Goal: Task Accomplishment & Management: Manage account settings

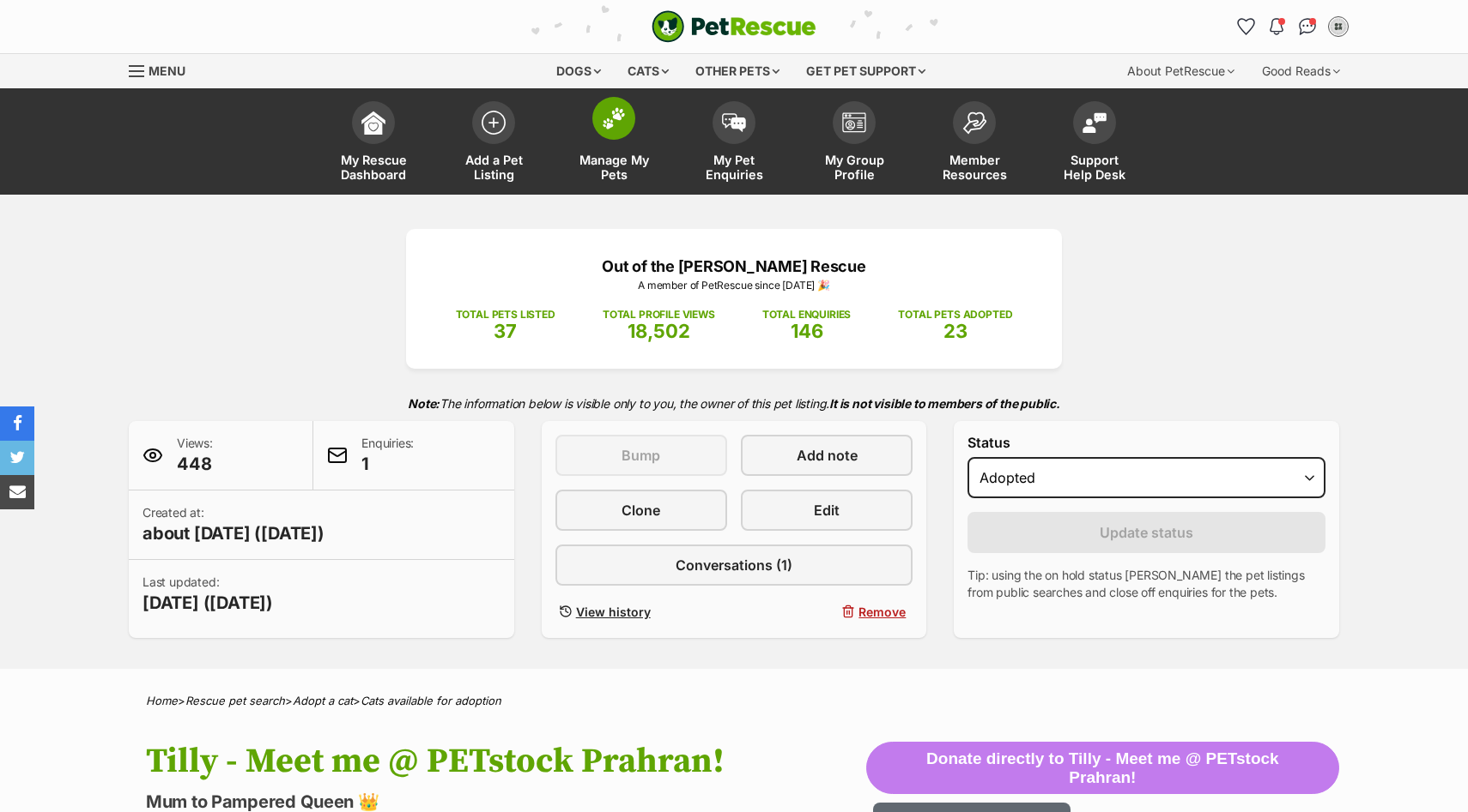
click at [614, 132] on span at bounding box center [613, 118] width 42 height 42
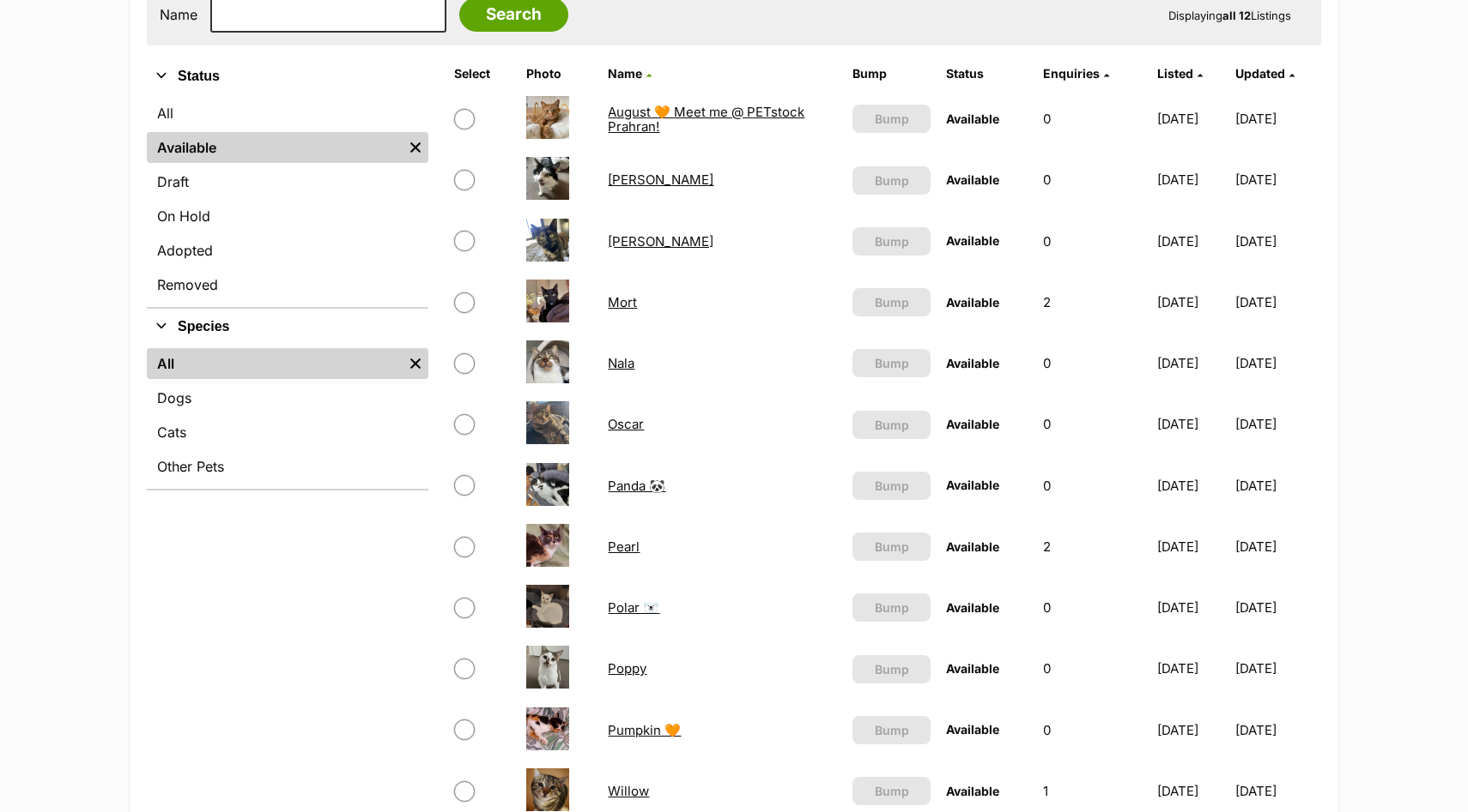
scroll to position [338, 0]
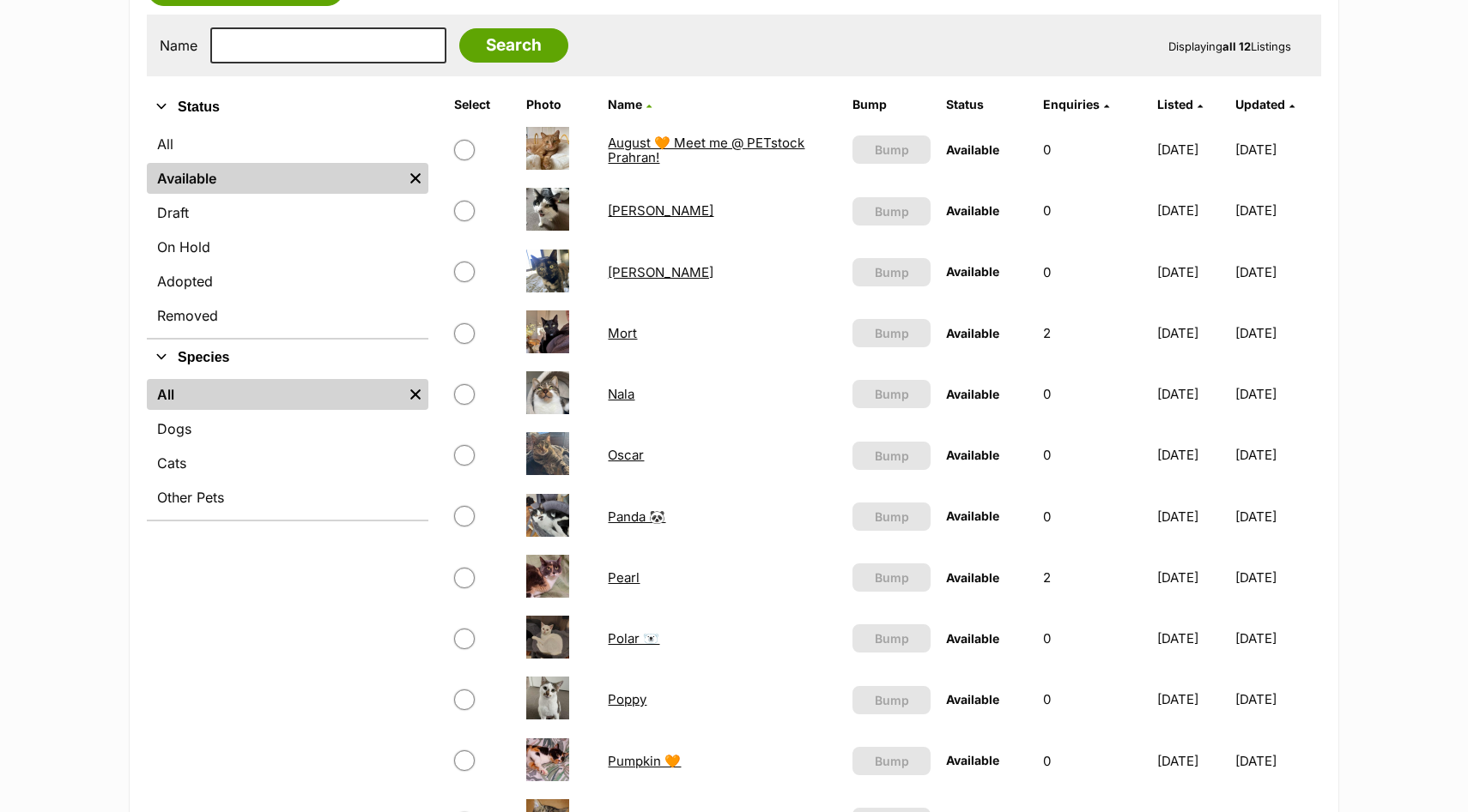
click at [621, 275] on link "[PERSON_NAME]" at bounding box center [660, 272] width 105 height 17
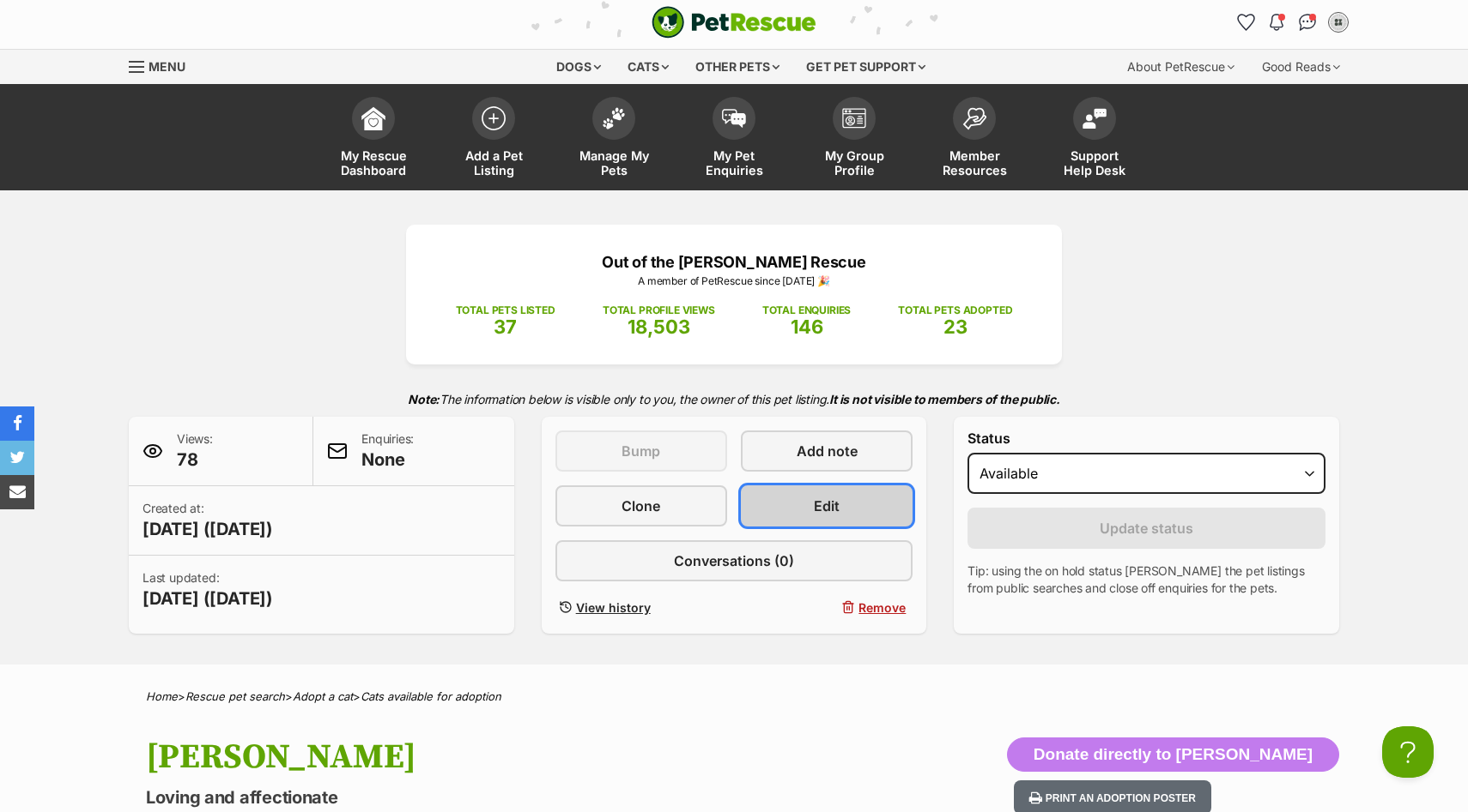
click at [813, 506] on span "Edit" at bounding box center [826, 506] width 26 height 20
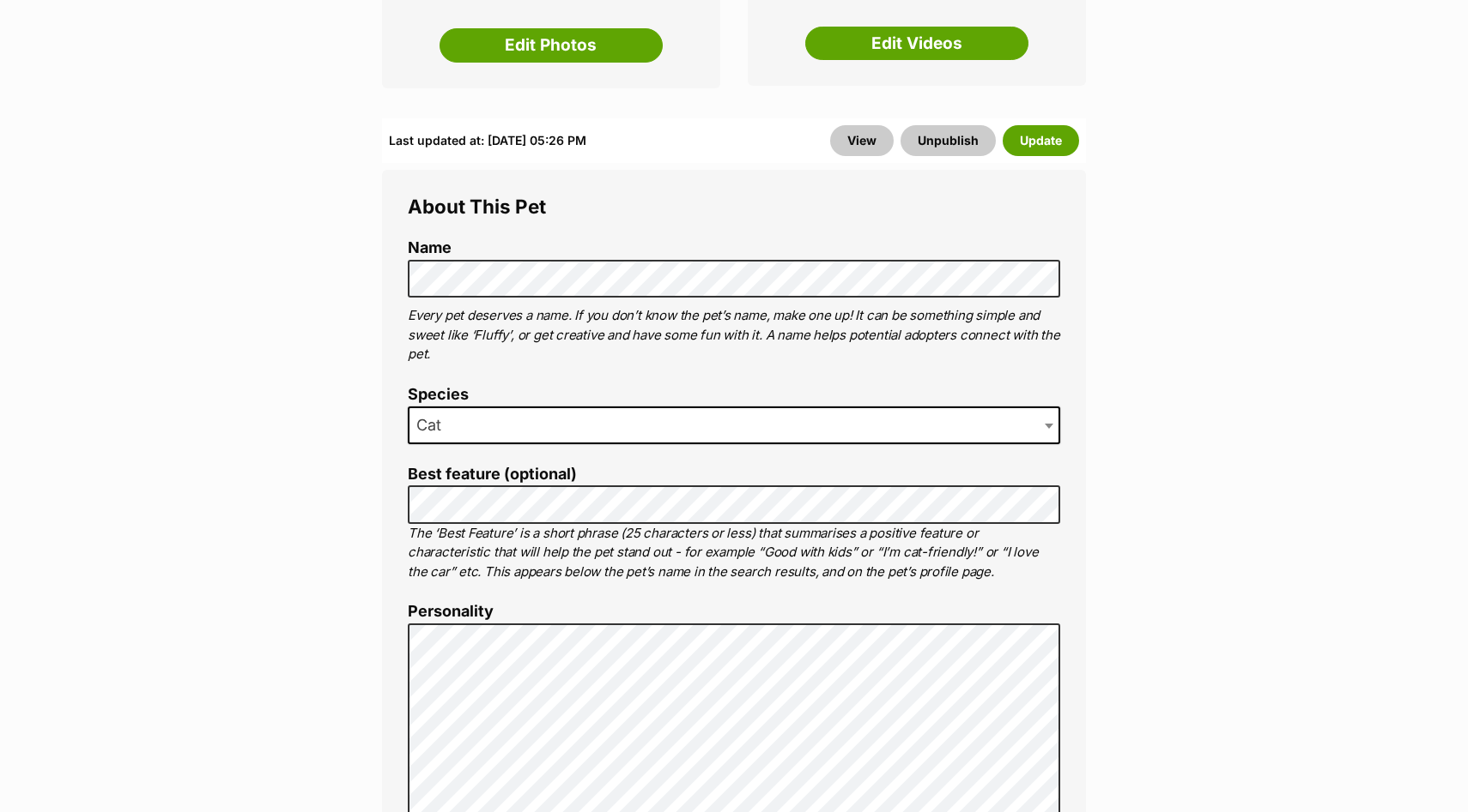
scroll to position [571, 0]
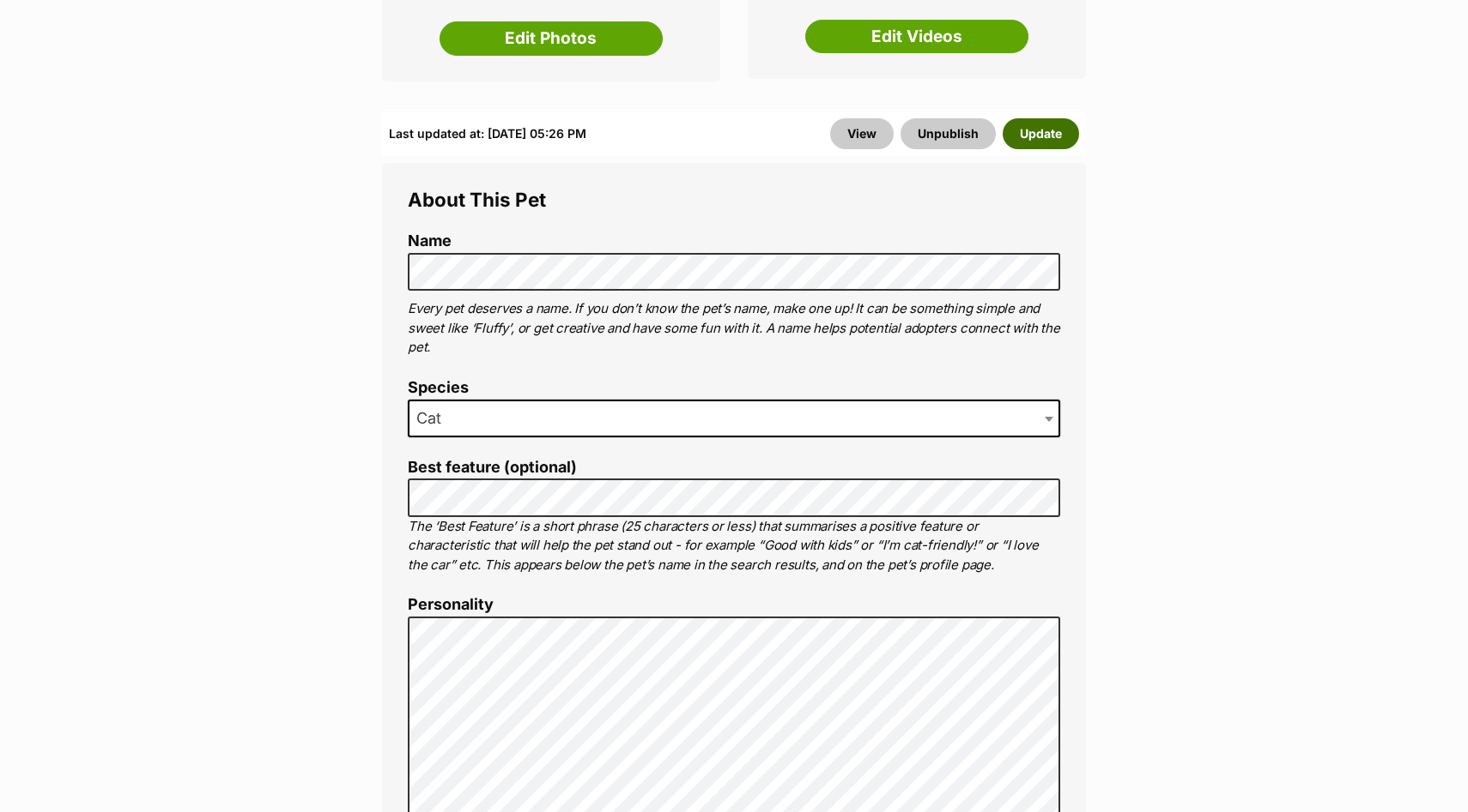
click at [1055, 118] on button "Update" at bounding box center [1041, 133] width 77 height 30
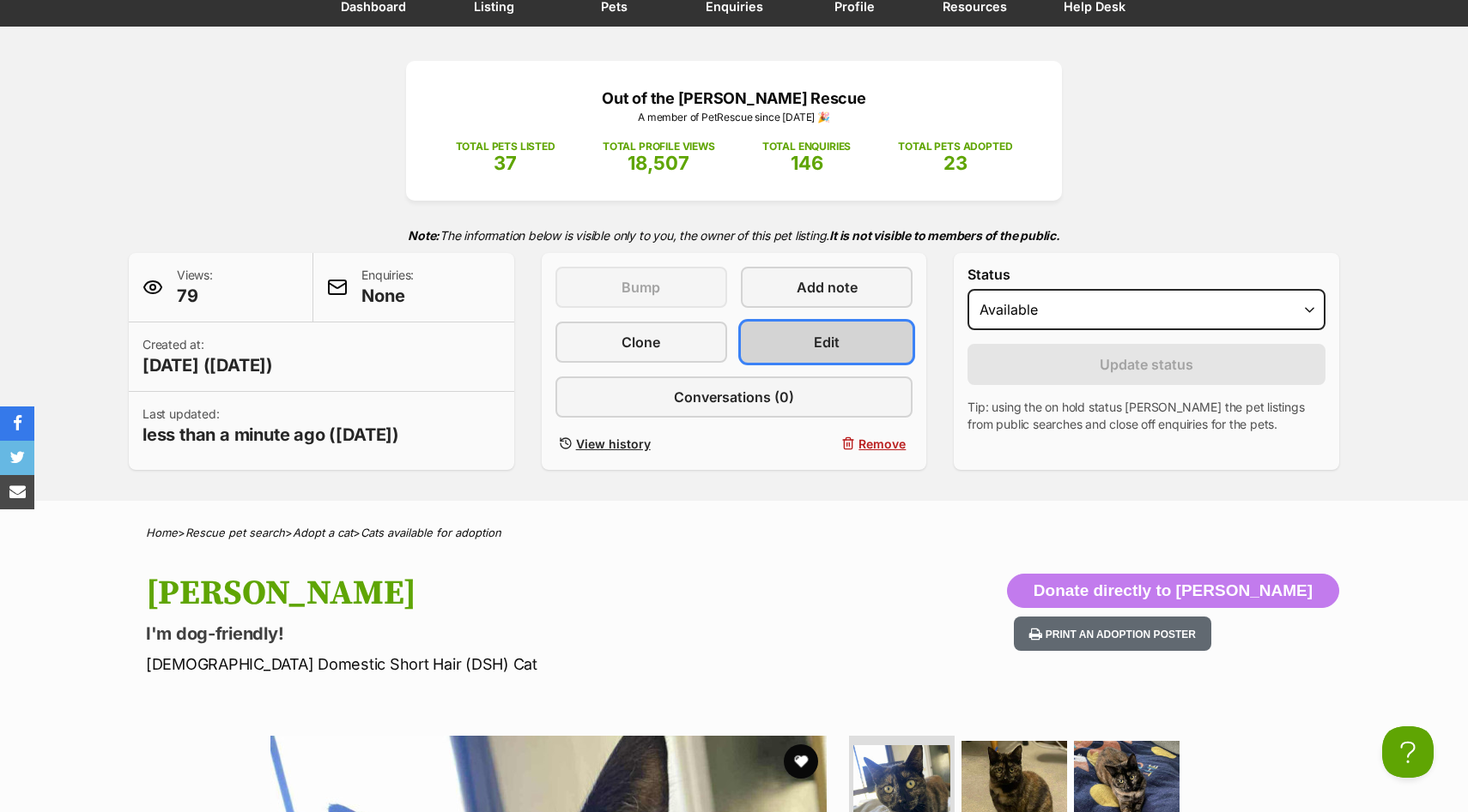
click at [872, 355] on link "Edit" at bounding box center [826, 342] width 172 height 42
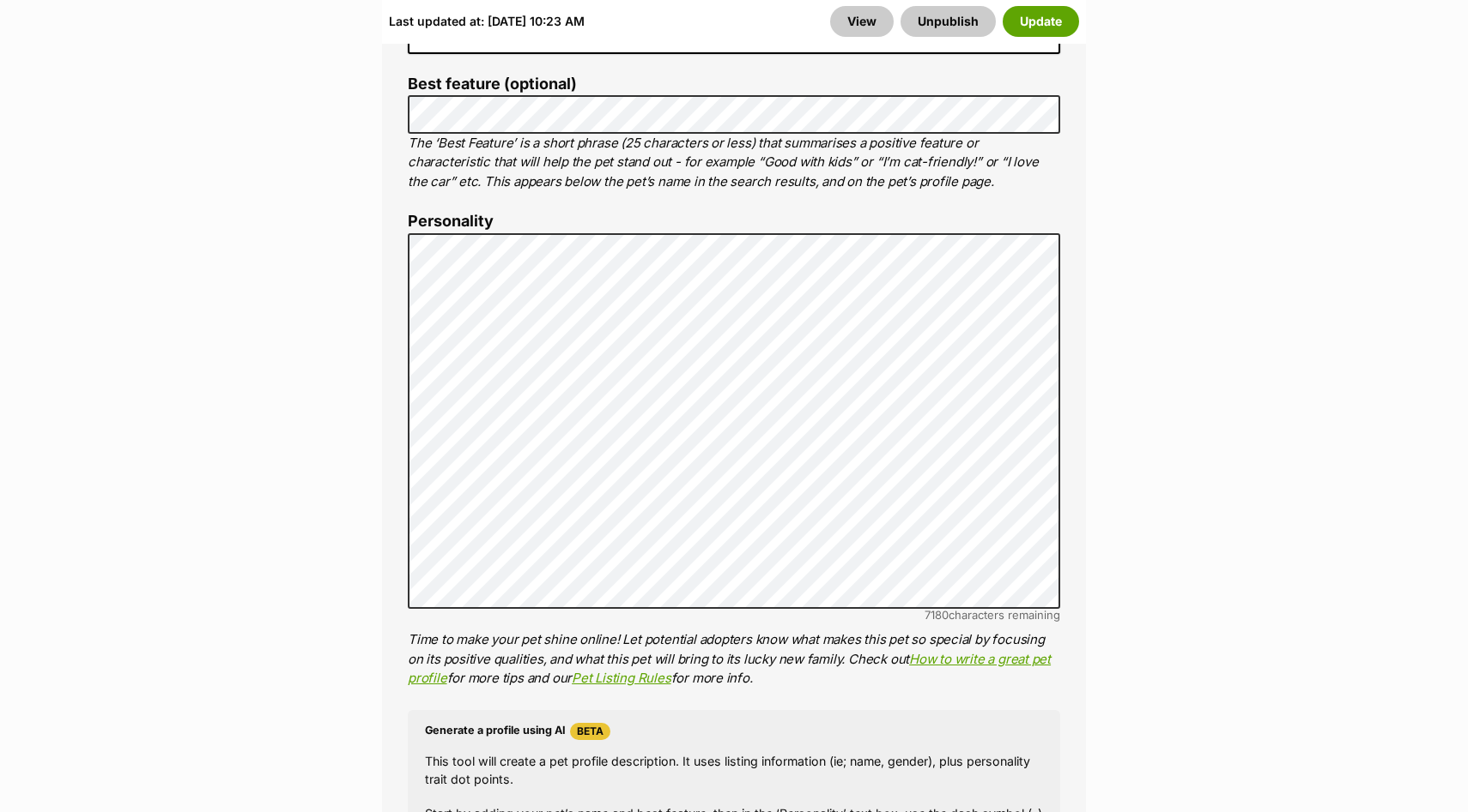
scroll to position [953, 0]
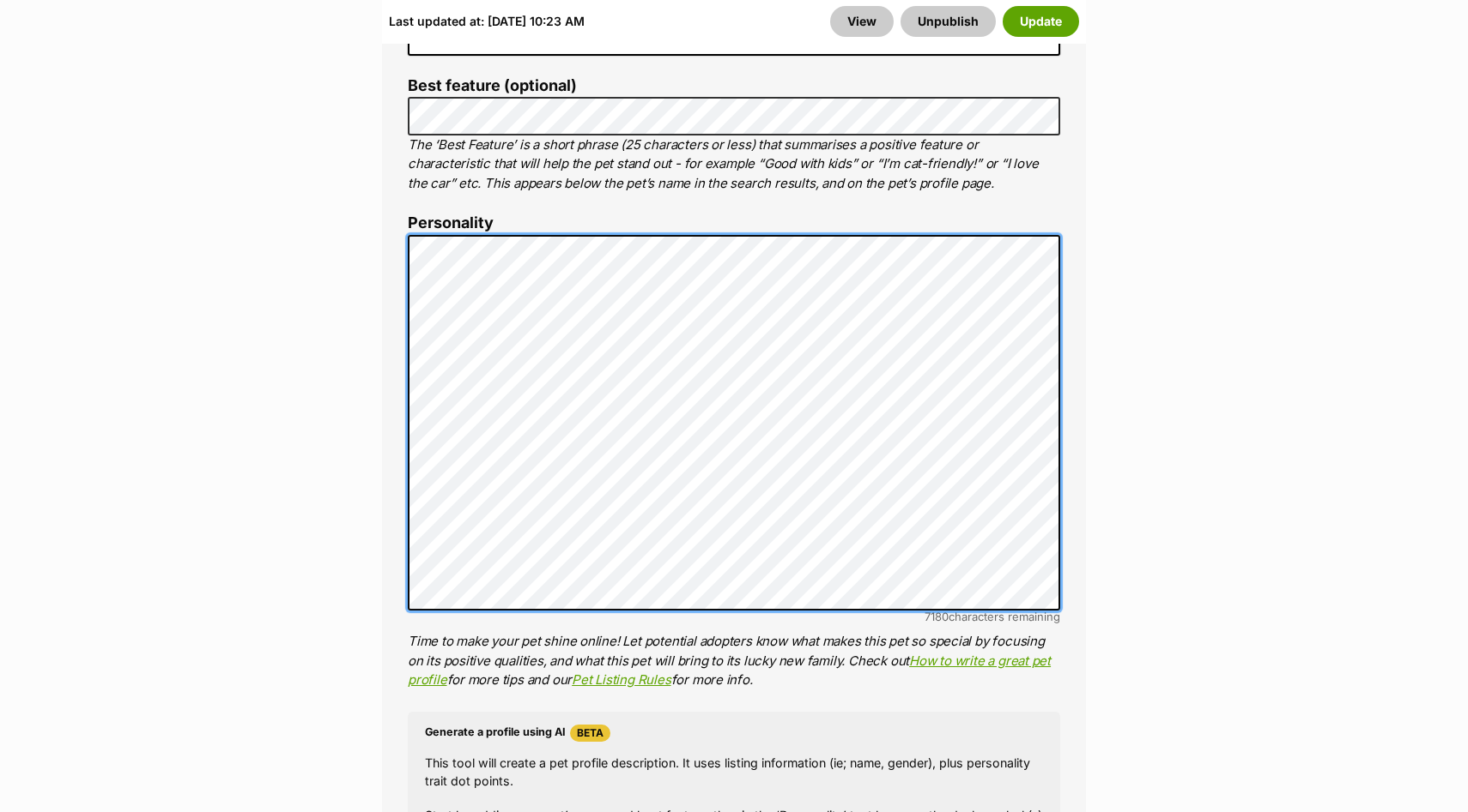
click at [435, 214] on li "Personality 7180 characters remaining Time to make your pet shine online! Let p…" at bounding box center [734, 451] width 653 height 475
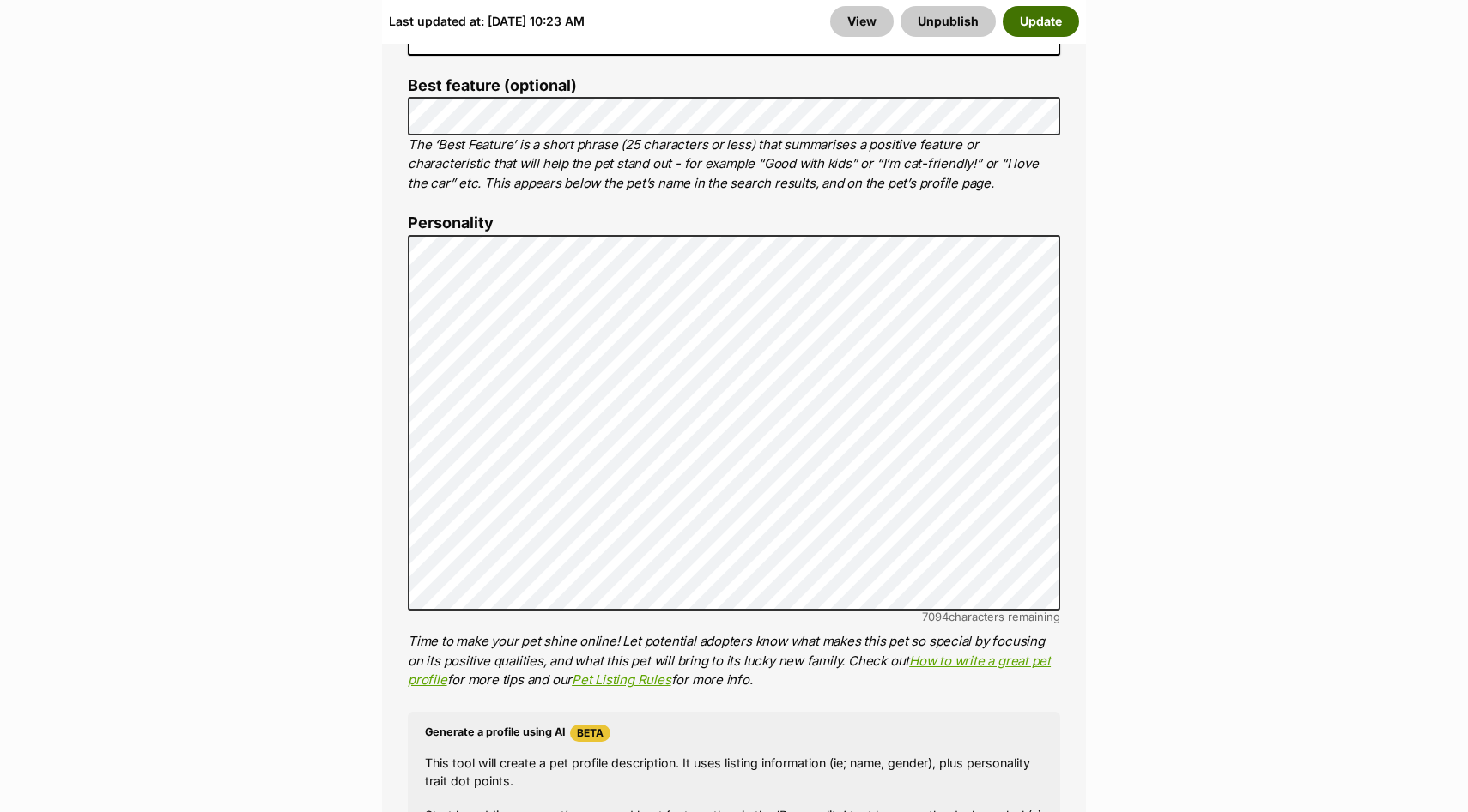
click at [1044, 25] on button "Update" at bounding box center [1041, 21] width 77 height 30
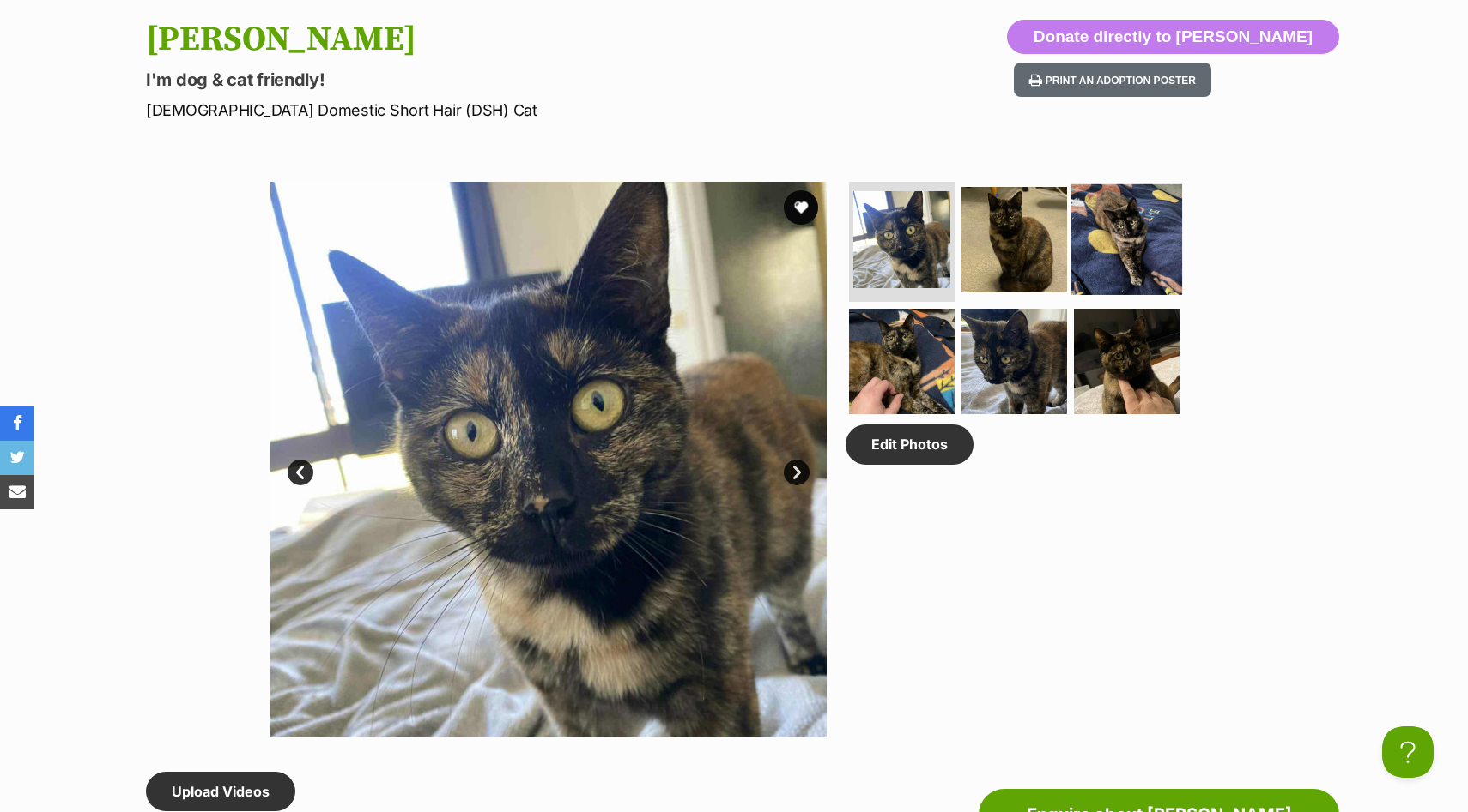
click at [1131, 217] on img at bounding box center [1126, 240] width 111 height 111
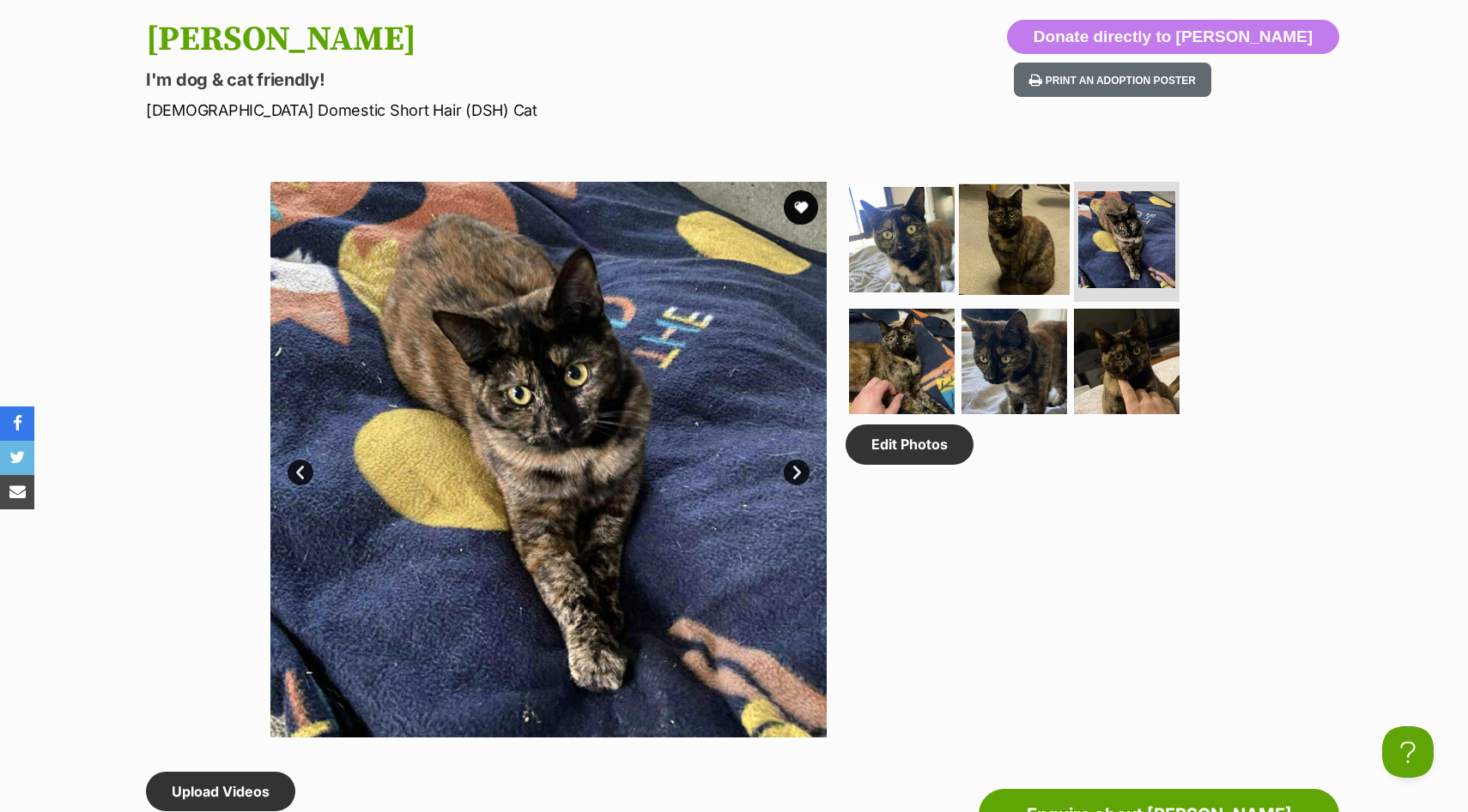
click at [991, 227] on img at bounding box center [1014, 240] width 111 height 111
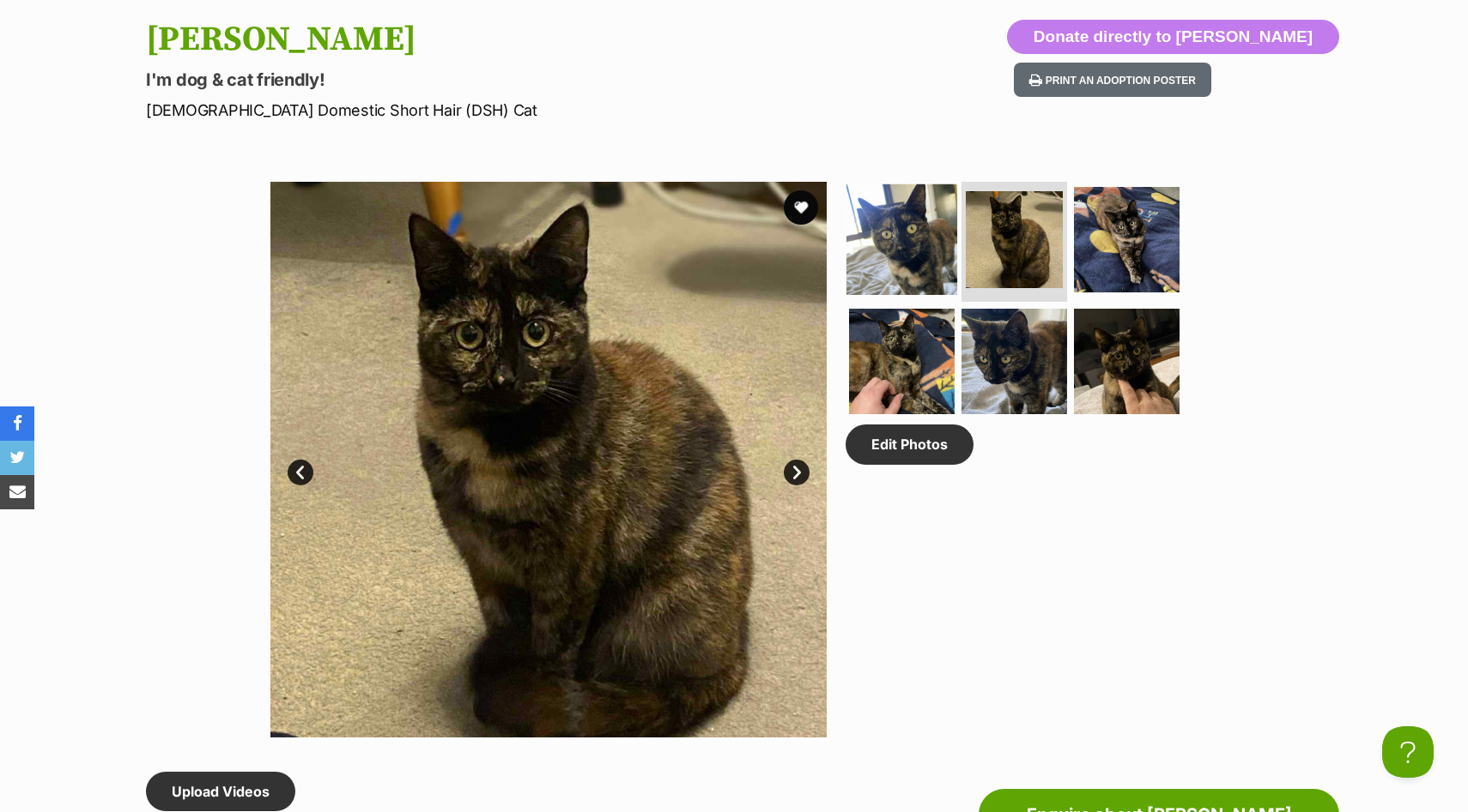
click at [893, 230] on img at bounding box center [902, 240] width 111 height 111
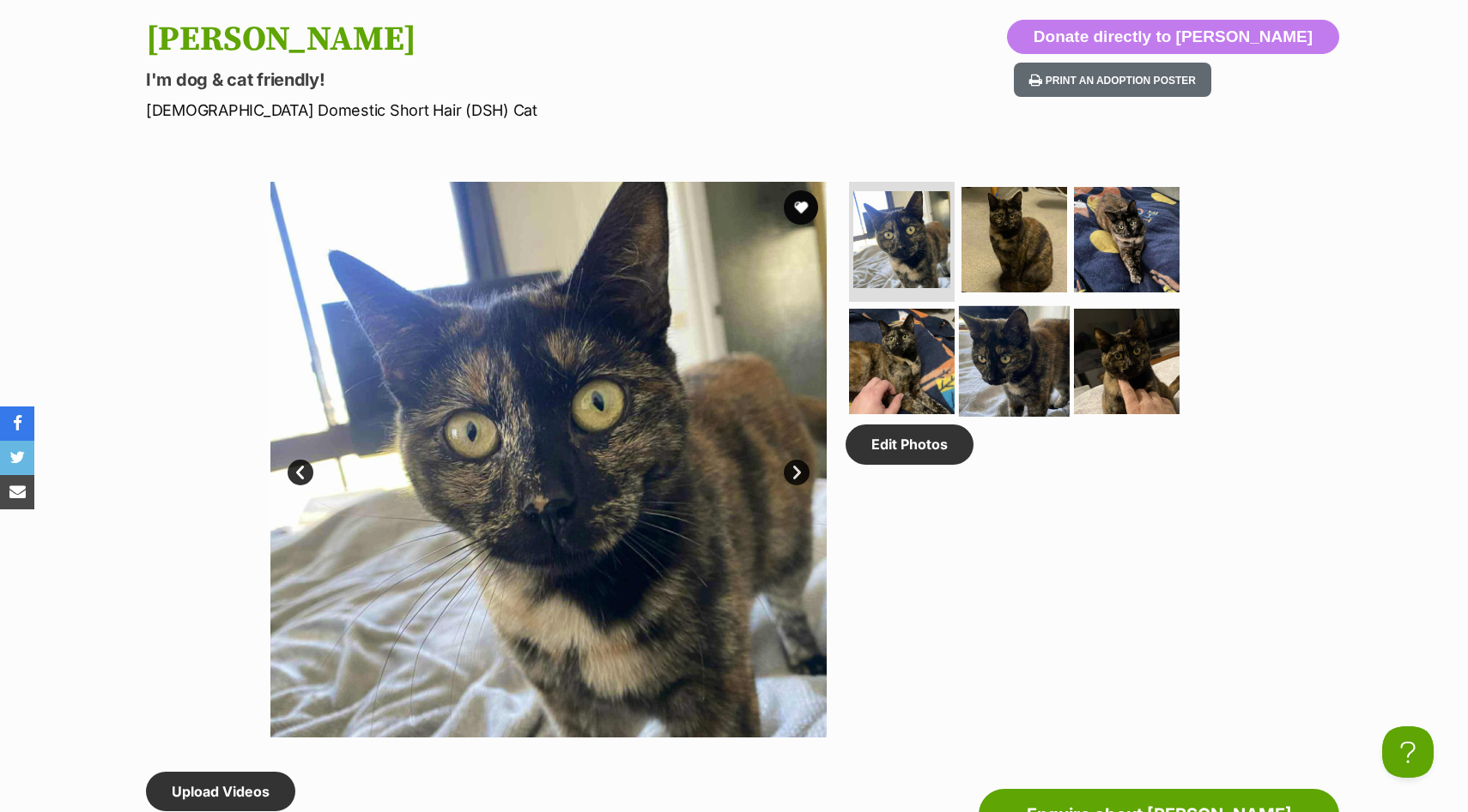
click at [1030, 368] on img at bounding box center [1014, 361] width 111 height 111
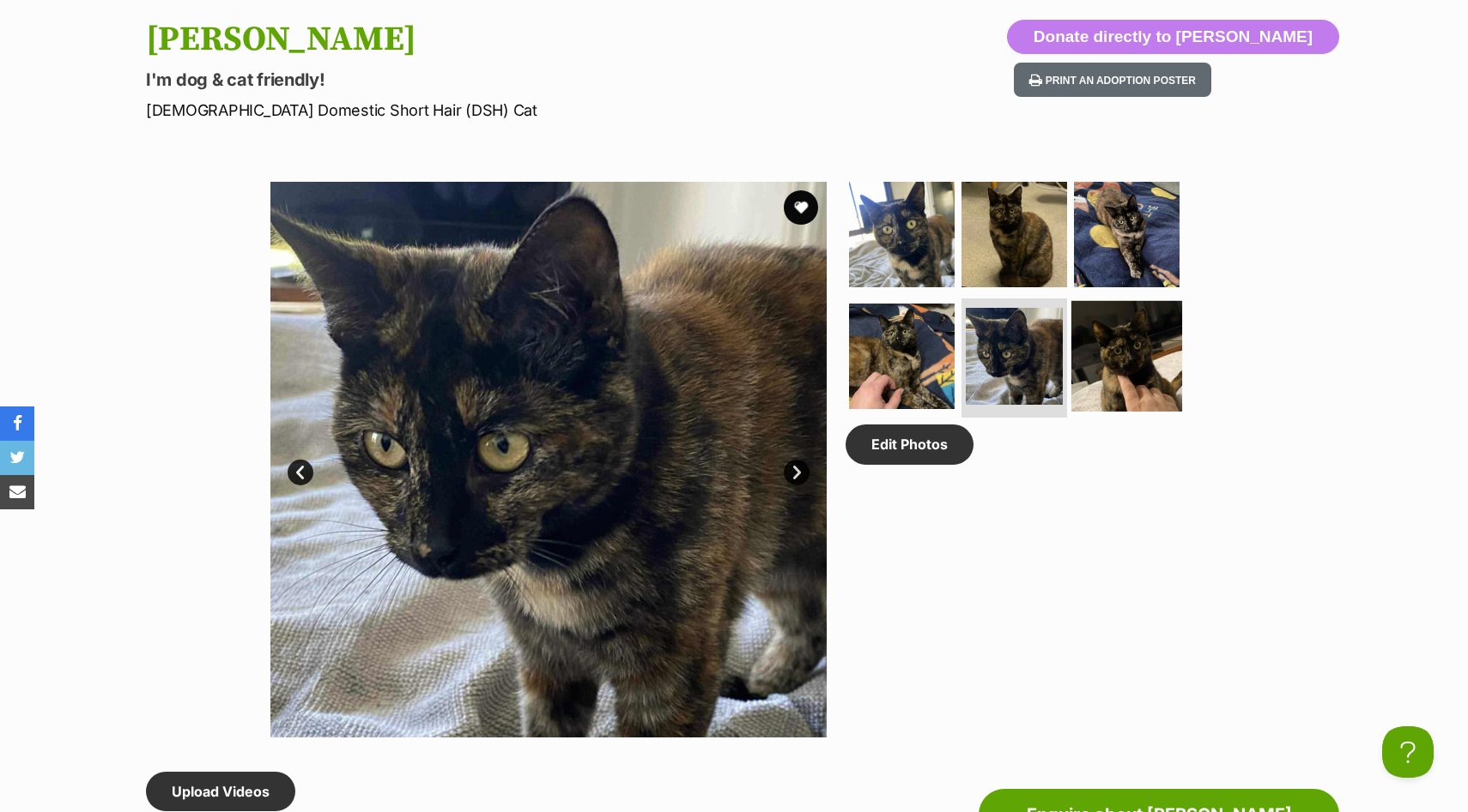
click at [1117, 368] on img at bounding box center [1126, 355] width 111 height 111
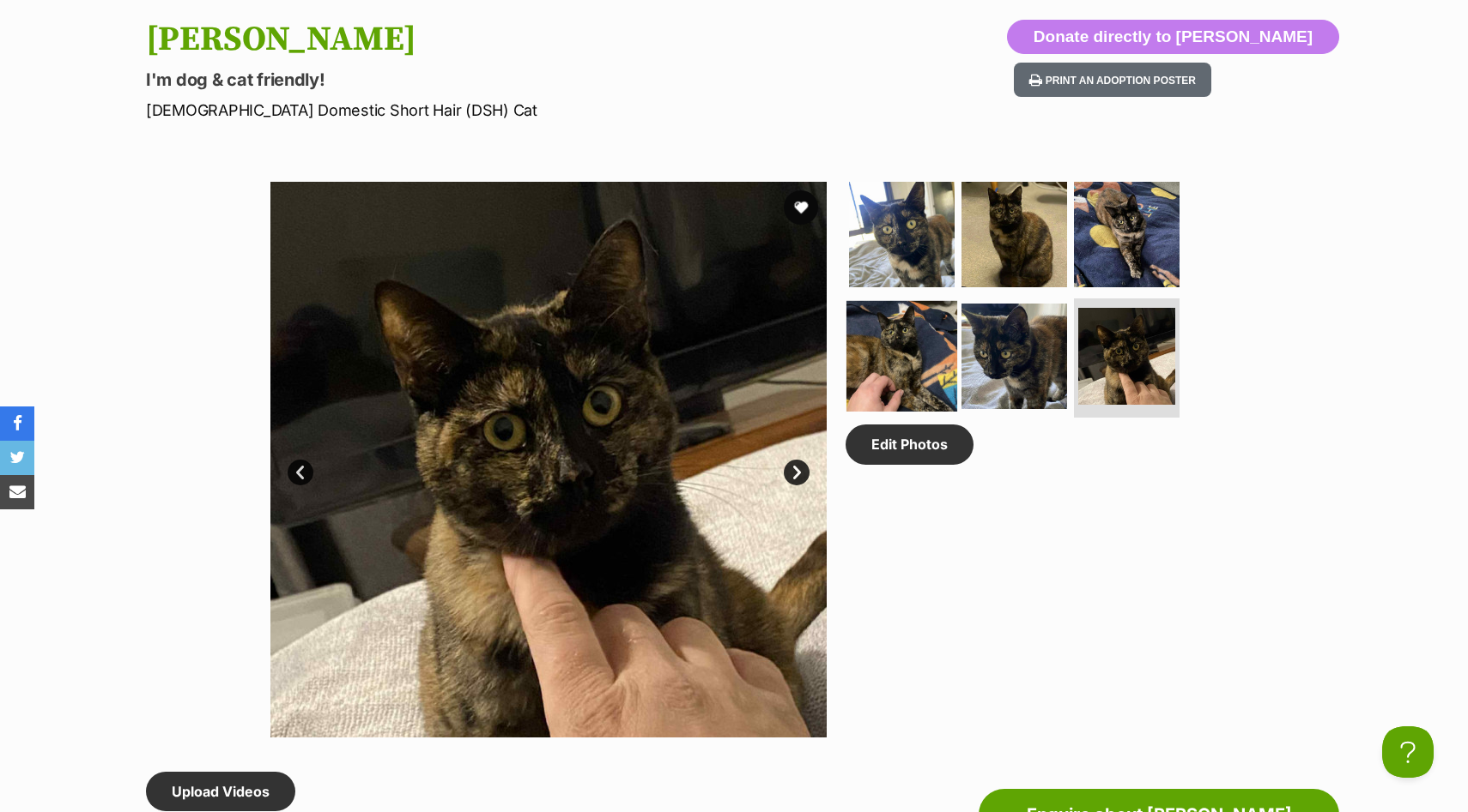
click at [921, 367] on img at bounding box center [902, 355] width 111 height 111
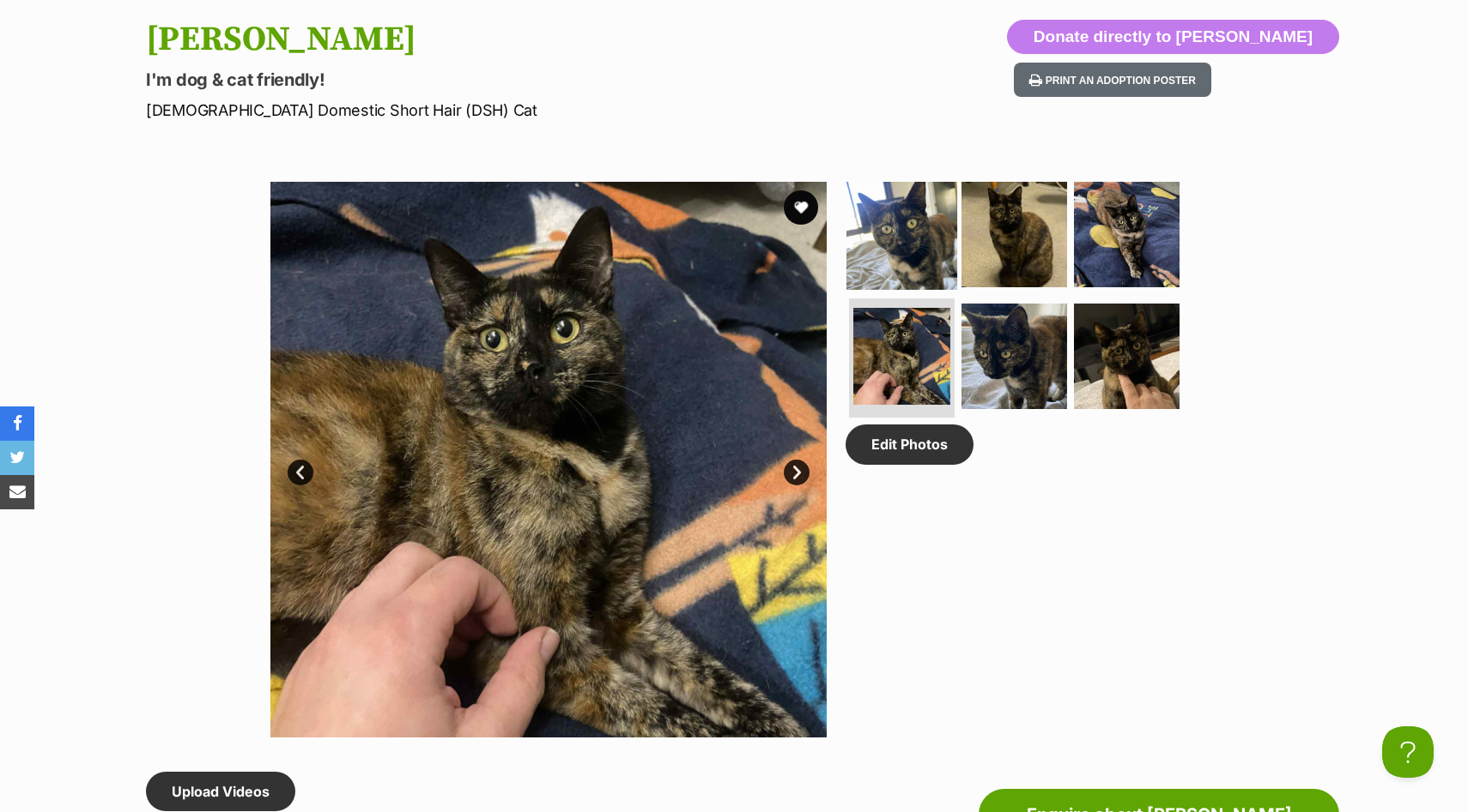
click at [915, 202] on img at bounding box center [902, 234] width 111 height 111
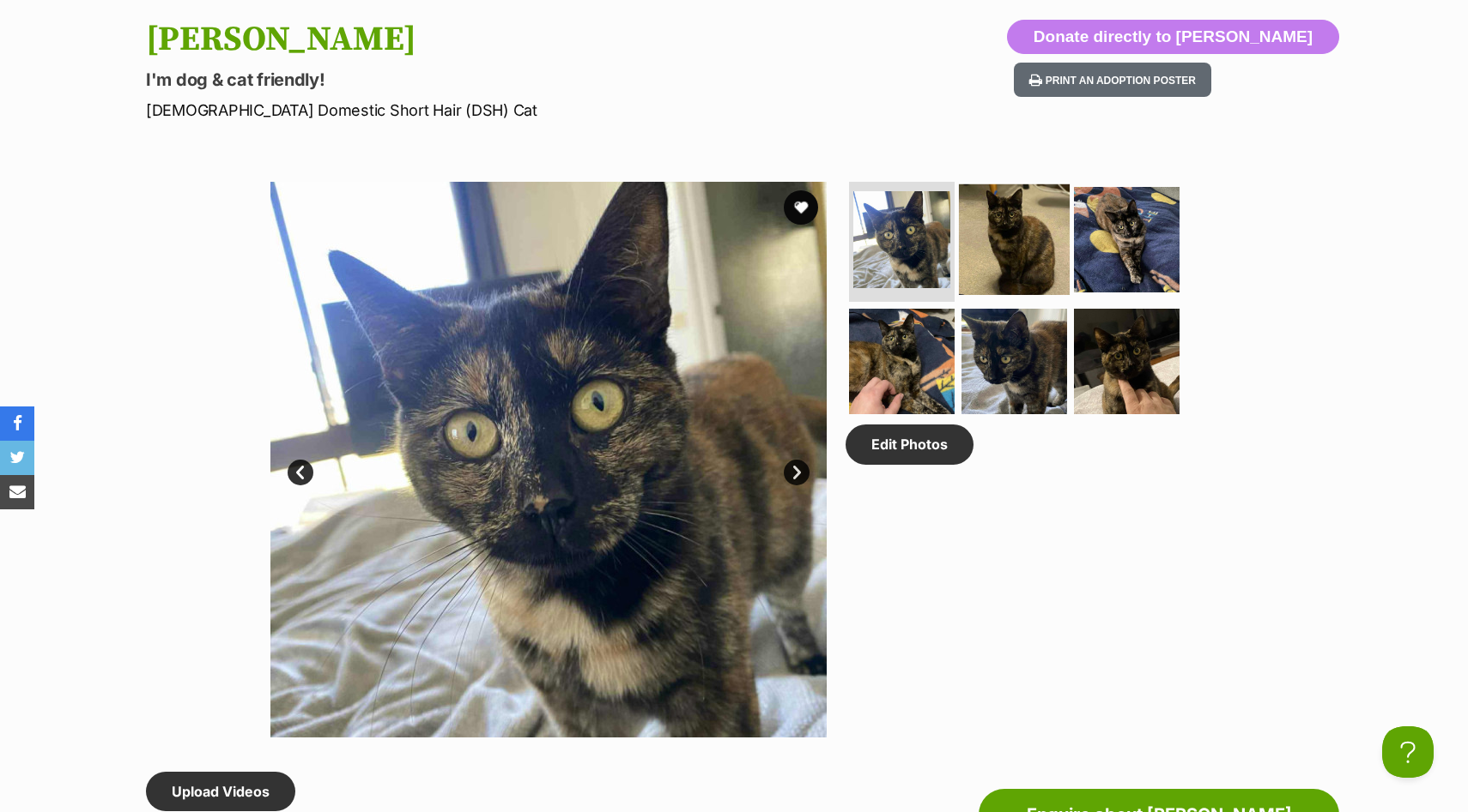
click at [1019, 197] on img at bounding box center [1014, 240] width 111 height 111
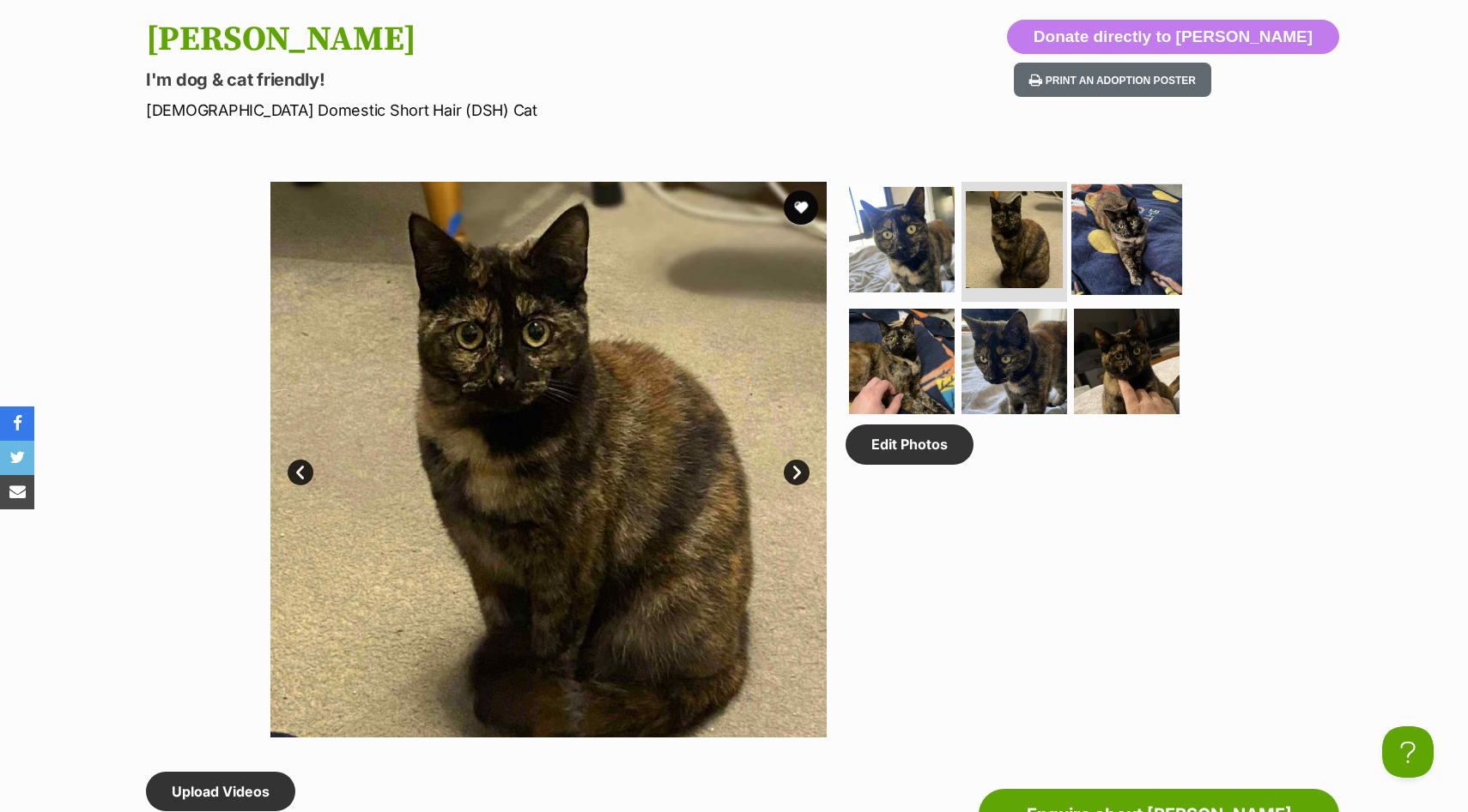
click at [1105, 229] on img at bounding box center [1126, 240] width 111 height 111
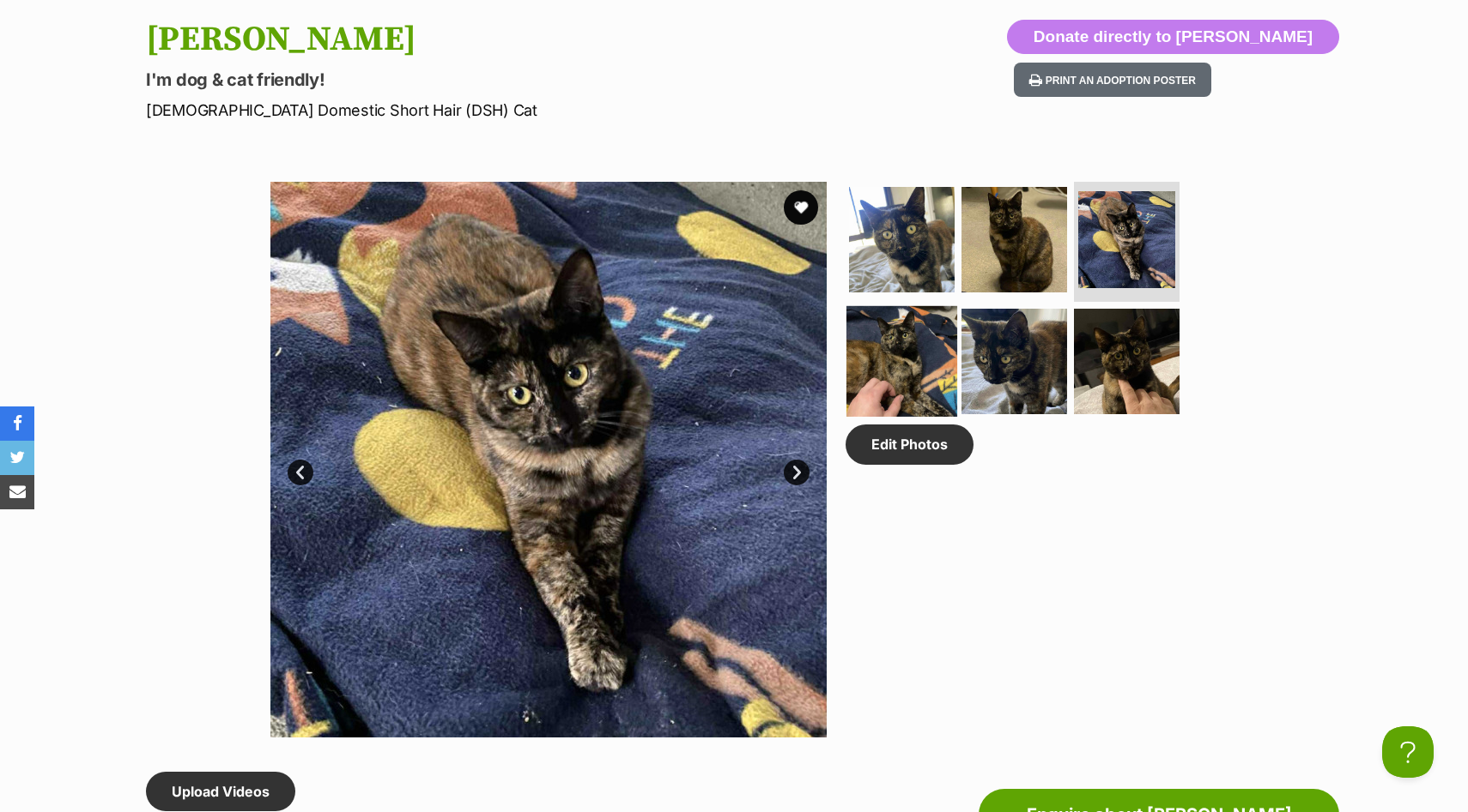
click at [890, 361] on img at bounding box center [902, 361] width 111 height 111
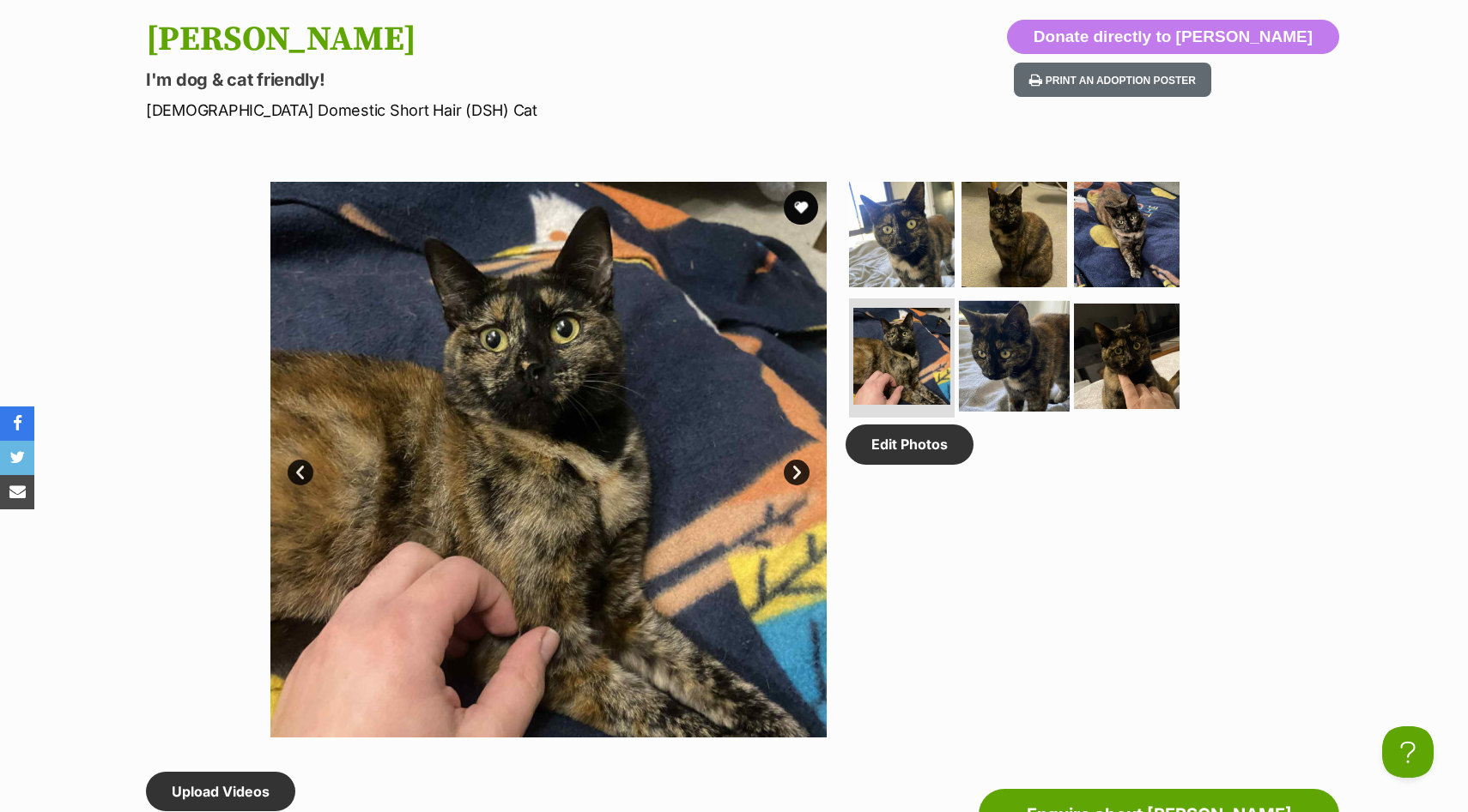
click at [1017, 346] on img at bounding box center [1014, 355] width 111 height 111
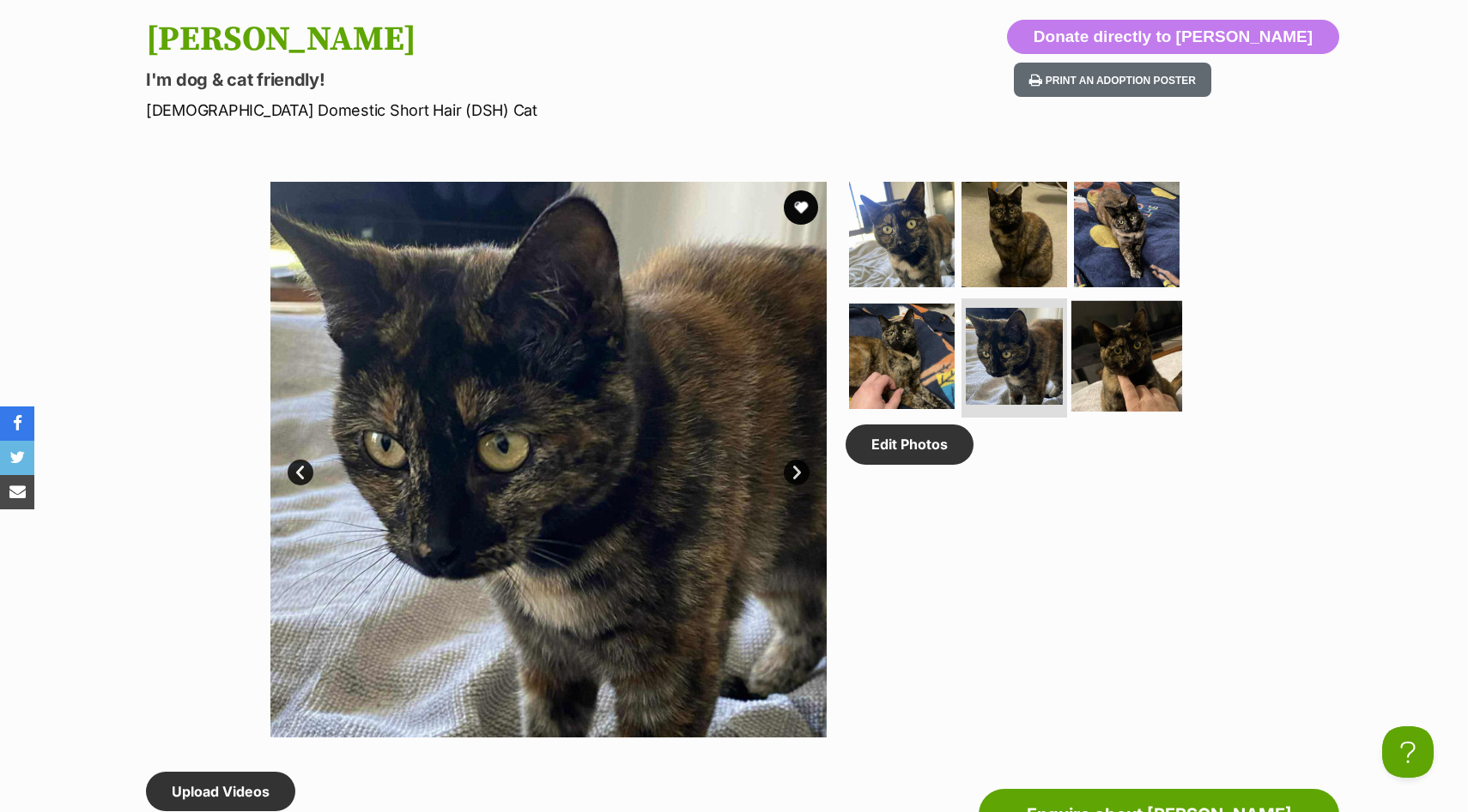
click at [1100, 364] on img at bounding box center [1126, 355] width 111 height 111
